Goal: Information Seeking & Learning: Learn about a topic

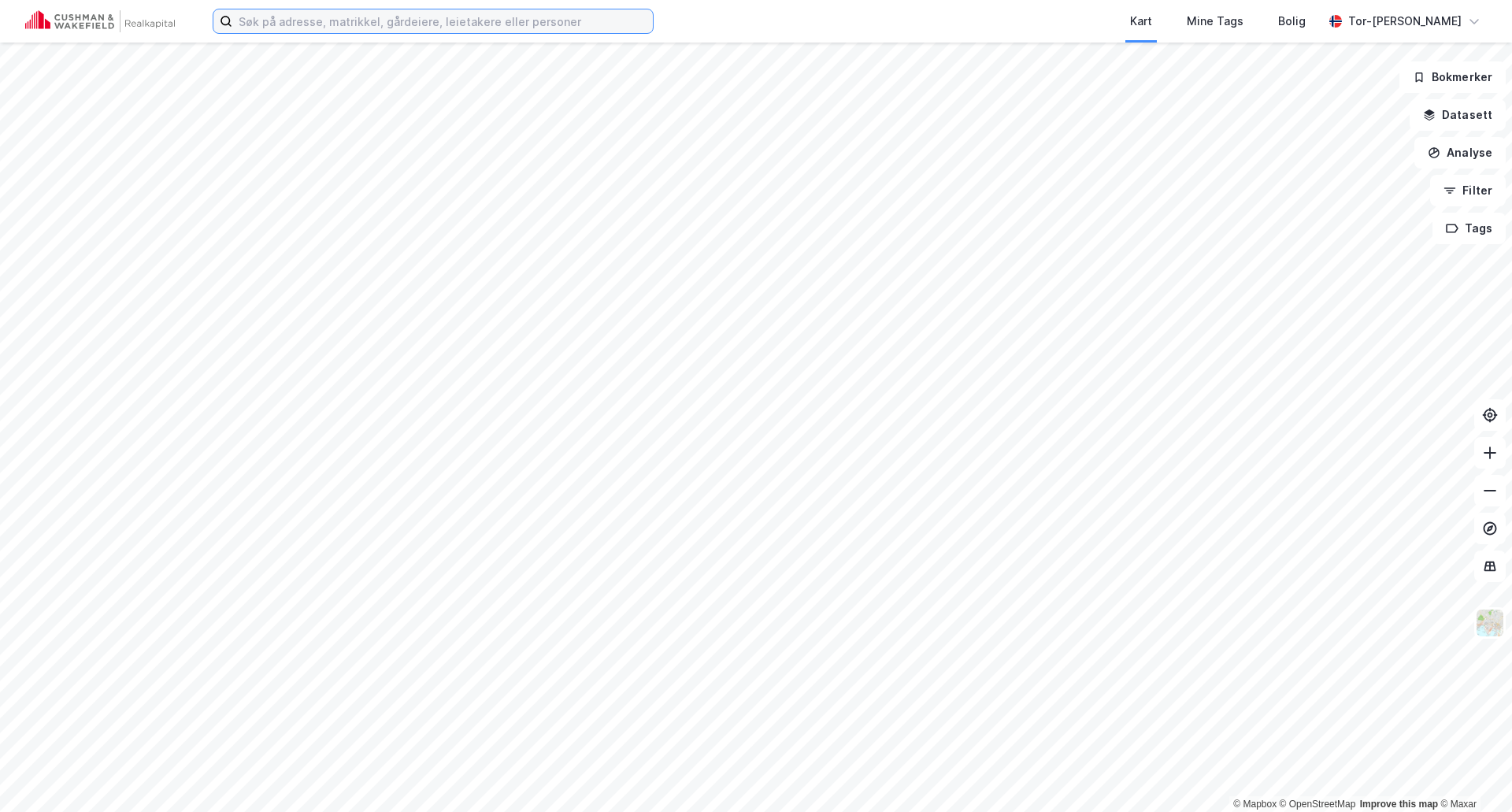
click at [312, 27] on input at bounding box center [442, 21] width 421 height 24
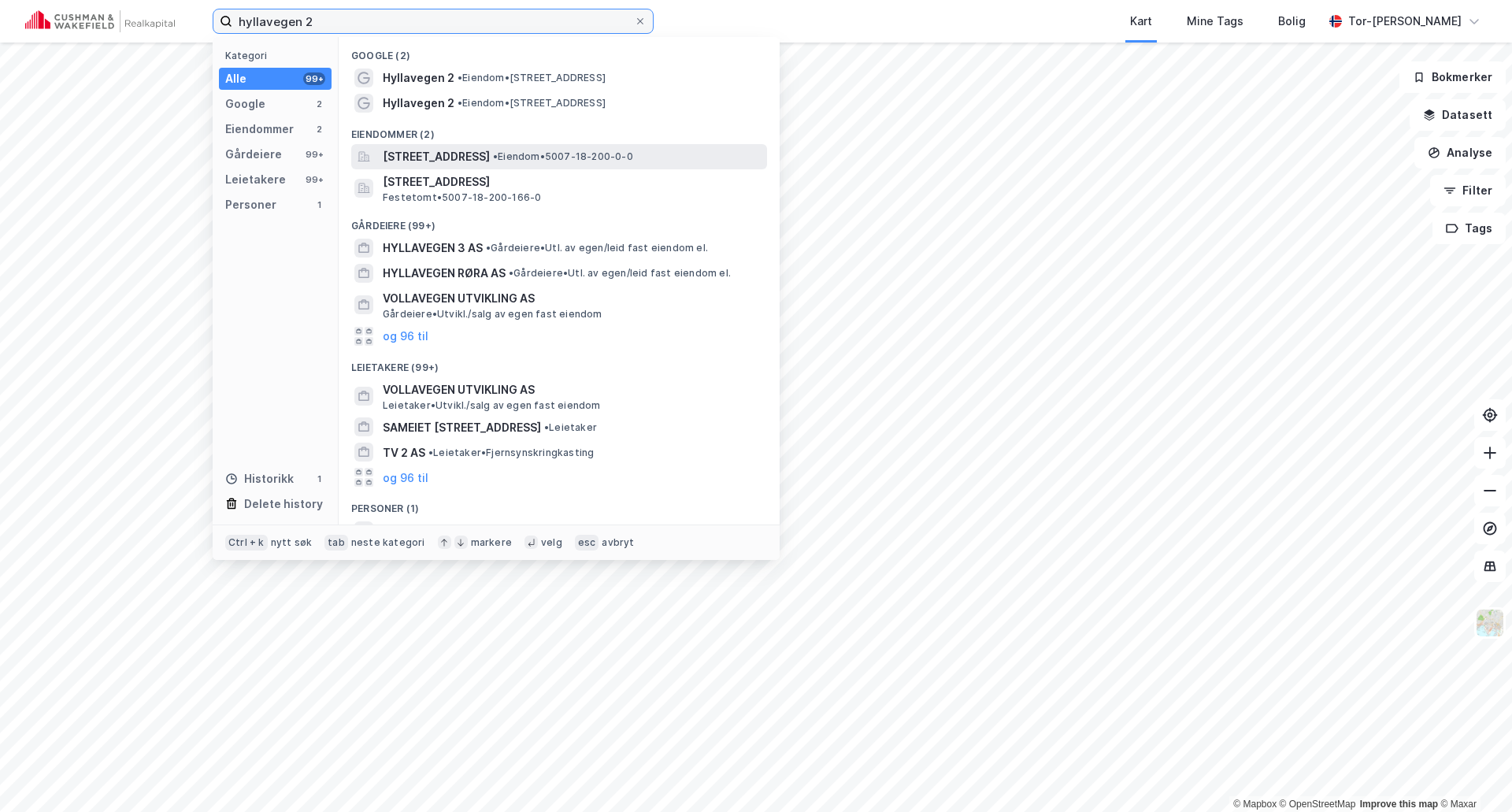
type input "hyllavegen 2"
click at [490, 155] on span "[STREET_ADDRESS]" at bounding box center [436, 156] width 107 height 19
